Goal: Find specific page/section: Find specific page/section

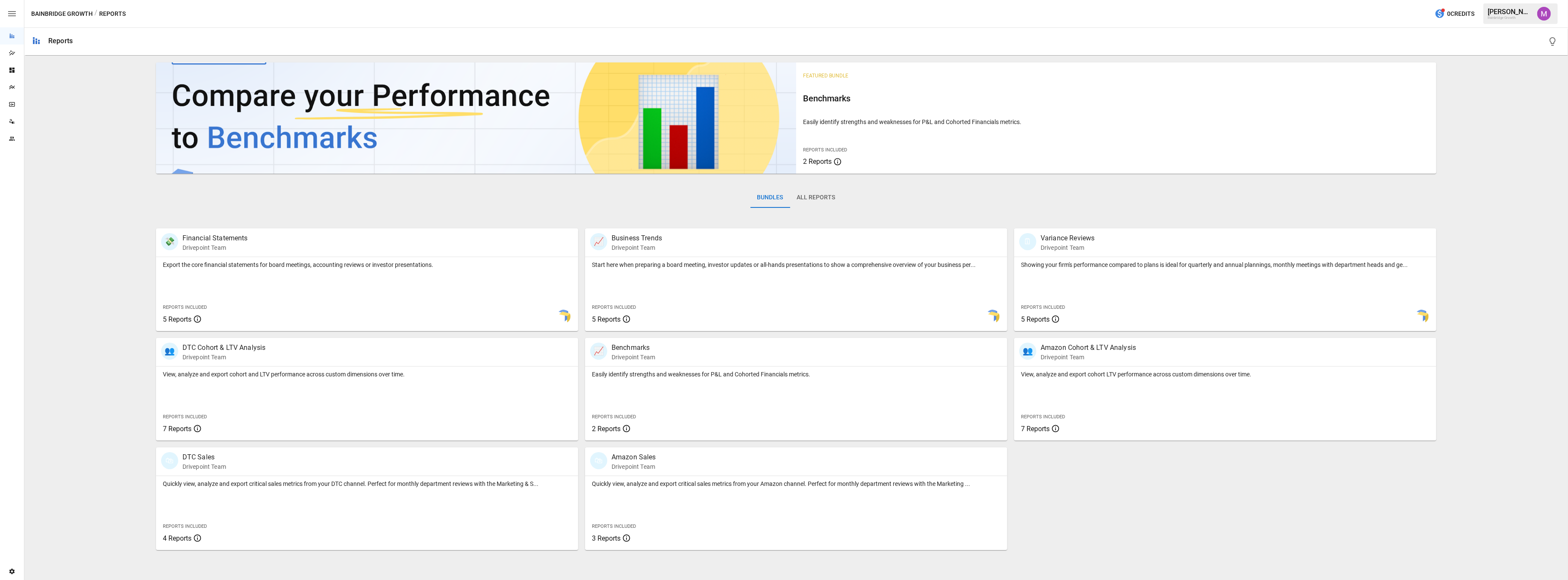
click at [10, 83] on div "Plans" at bounding box center [12, 87] width 24 height 17
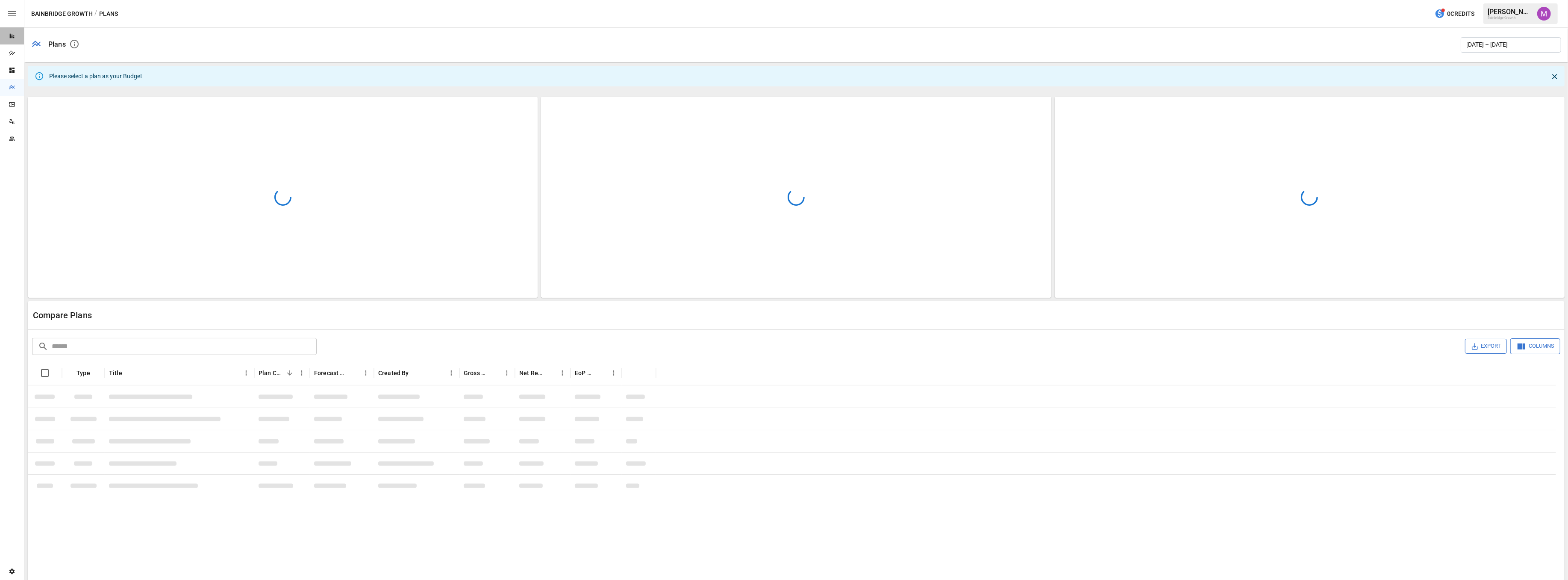
click at [6, 41] on div "Reports" at bounding box center [12, 36] width 24 height 17
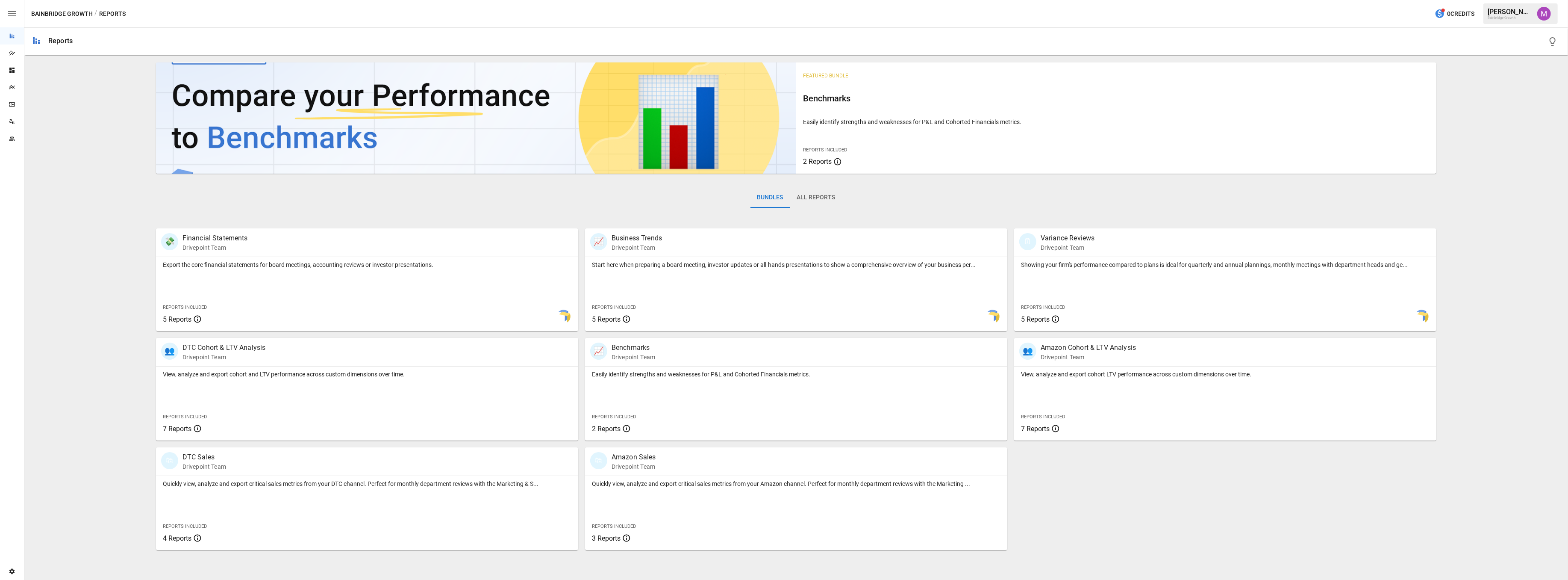
click at [1546, 13] on img "Umer Muhammed" at bounding box center [1544, 14] width 14 height 14
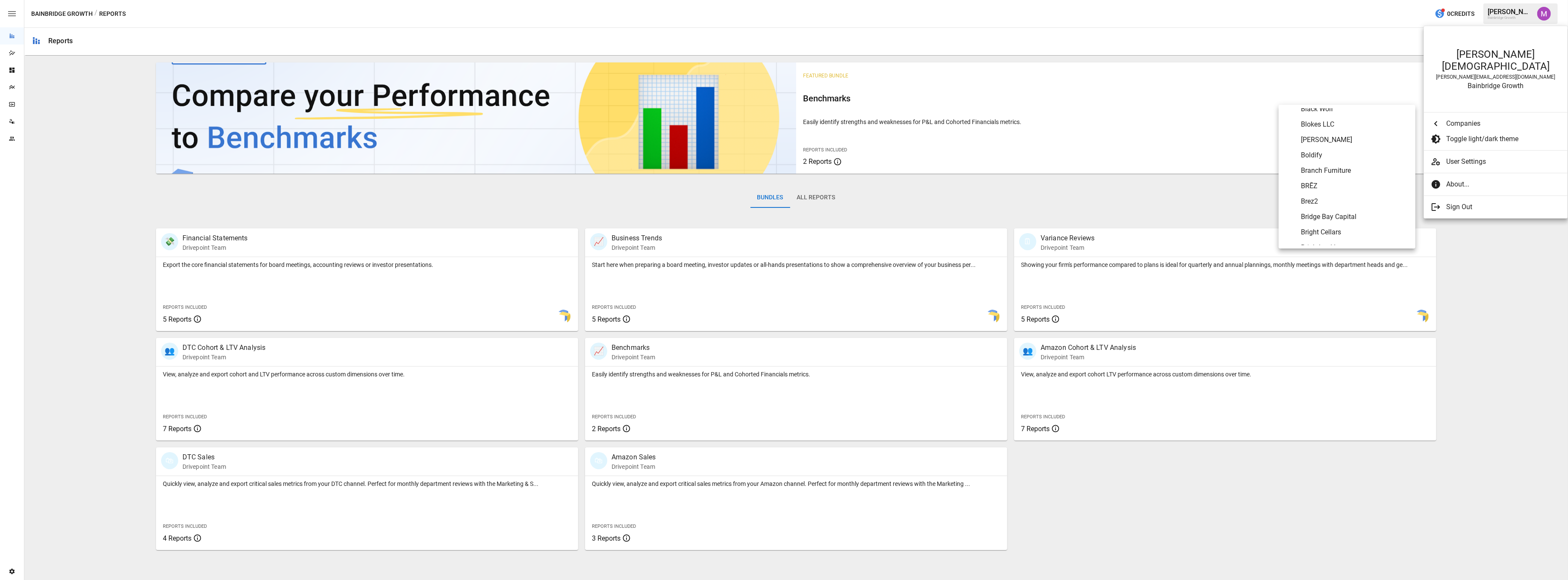
scroll to position [475, 0]
click at [1332, 197] on span "Brez2" at bounding box center [1355, 195] width 108 height 10
